Goal: Task Accomplishment & Management: Use online tool/utility

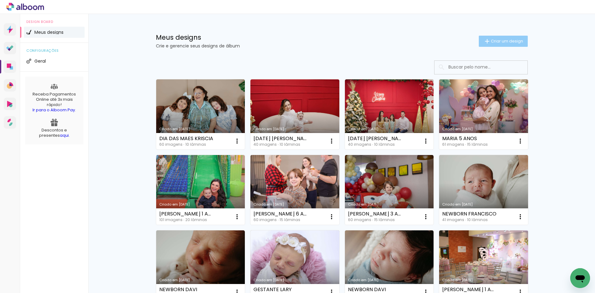
click at [511, 42] on span "Criar um design" at bounding box center [507, 41] width 32 height 4
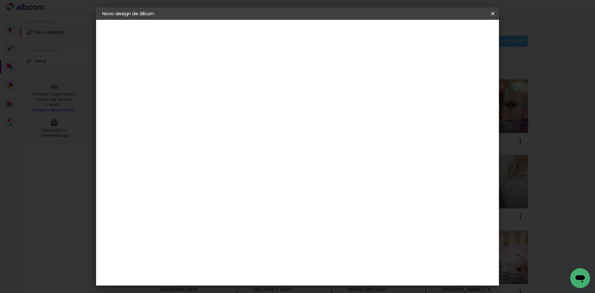
click at [0, 0] on paper-input-container "Título do álbum" at bounding box center [0, 0] width 0 height 0
click at [204, 83] on input at bounding box center [204, 83] width 0 height 10
type input "Ensaio Externo Talita"
type paper-input "Ensaio Externo Talita"
click at [267, 29] on paper-button "Avançar" at bounding box center [252, 33] width 30 height 11
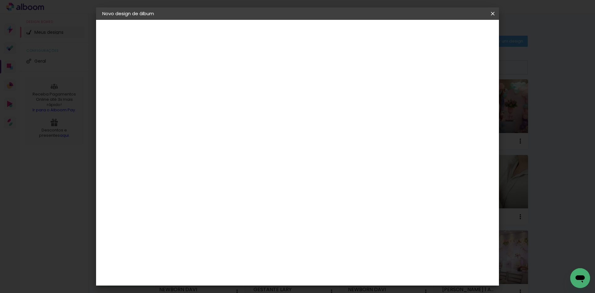
scroll to position [155, 0]
click at [213, 261] on div "Clan Color" at bounding box center [206, 266] width 13 height 10
click at [0, 0] on slot "Avançar" at bounding box center [0, 0] width 0 height 0
click at [269, 220] on span "20 × 20 cm" at bounding box center [257, 226] width 23 height 13
click at [0, 0] on slot "Avançar" at bounding box center [0, 0] width 0 height 0
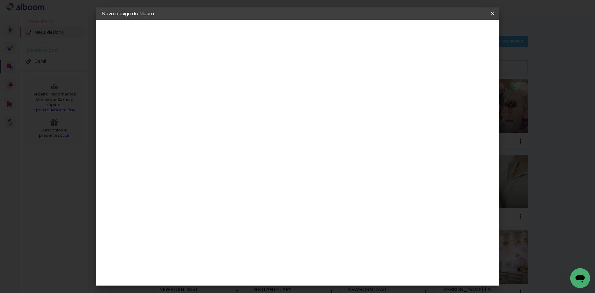
click at [454, 32] on span "Iniciar design" at bounding box center [440, 33] width 28 height 4
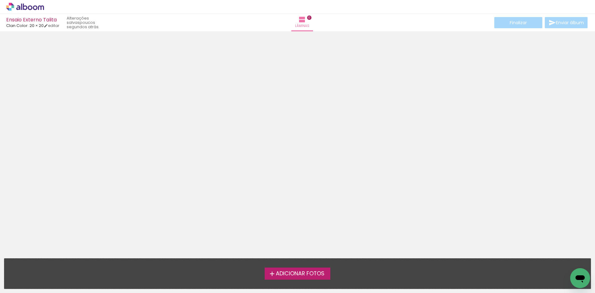
click at [300, 271] on span "Adicionar Fotos" at bounding box center [300, 274] width 49 height 6
click at [0, 0] on input "file" at bounding box center [0, 0] width 0 height 0
